Goal: Task Accomplishment & Management: Manage account settings

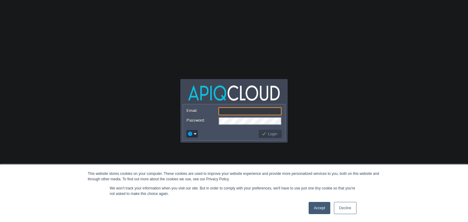
click at [239, 113] on input "Email:" at bounding box center [249, 112] width 63 height 8
paste input "[EMAIL_ADDRESS][DOMAIN_NAME]"
type input "[EMAIL_ADDRESS][DOMAIN_NAME]"
click at [321, 208] on link "Accept" at bounding box center [320, 208] width 22 height 12
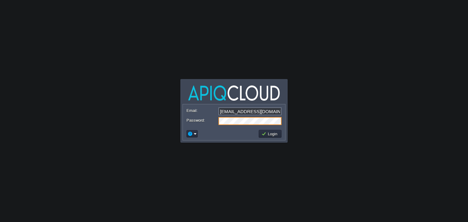
click at [267, 135] on button "Login" at bounding box center [270, 133] width 18 height 5
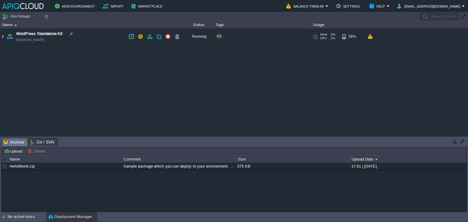
click at [1, 38] on img at bounding box center [2, 36] width 5 height 16
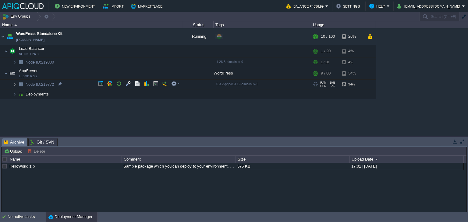
click at [14, 85] on img at bounding box center [15, 84] width 4 height 9
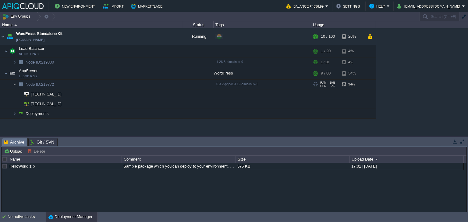
click at [14, 85] on img at bounding box center [15, 84] width 4 height 9
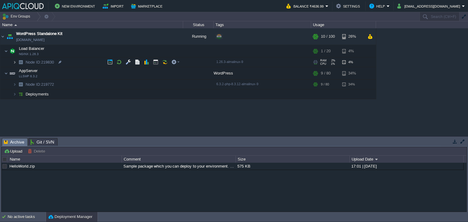
click at [14, 65] on img at bounding box center [15, 62] width 4 height 9
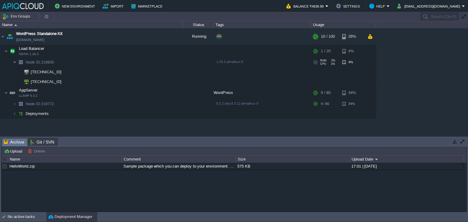
click at [14, 65] on img at bounding box center [15, 62] width 4 height 9
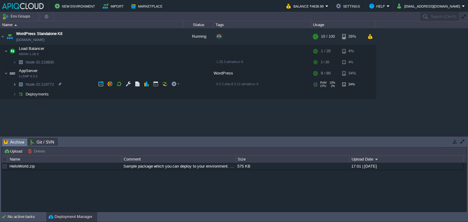
click at [15, 84] on img at bounding box center [15, 84] width 4 height 9
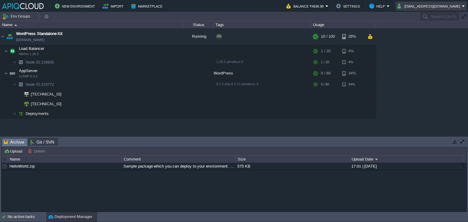
click at [424, 11] on div "New Environment Import Marketplace Bonus ₹0.00 Upgrade Account Balance ₹4636.99…" at bounding box center [234, 6] width 468 height 12
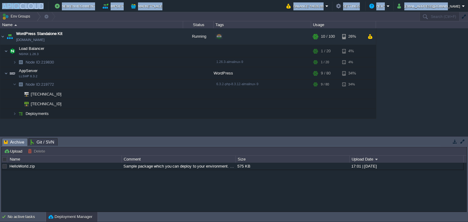
click at [446, 11] on div "New Environment Import Marketplace Bonus ₹0.00 Upgrade Account Balance ₹4636.99…" at bounding box center [234, 6] width 468 height 12
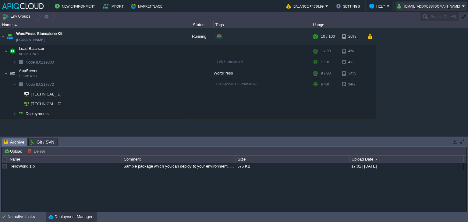
click at [445, 9] on button "[EMAIL_ADDRESS][DOMAIN_NAME]" at bounding box center [429, 5] width 65 height 7
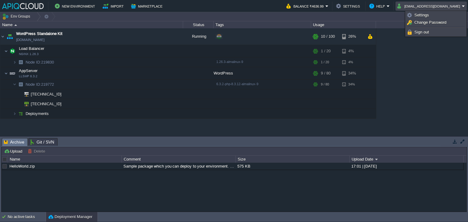
click at [422, 32] on span "Sign out" at bounding box center [421, 32] width 15 height 5
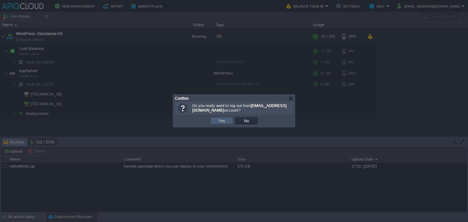
click at [216, 122] on td "Yes" at bounding box center [221, 120] width 23 height 7
